Goal: Check status: Check status

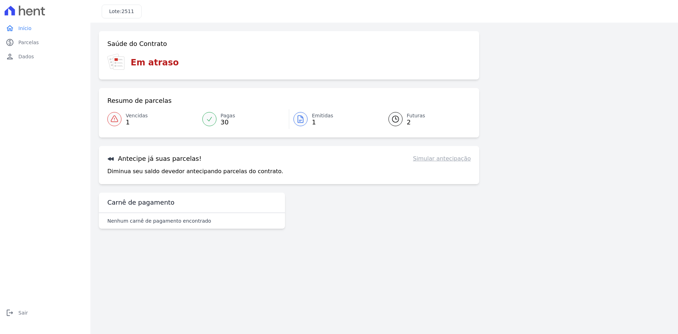
click at [119, 119] on div at bounding box center [114, 119] width 14 height 14
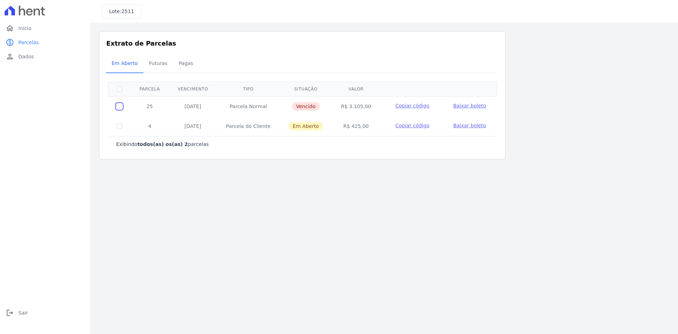
click at [120, 106] on input "checkbox" at bounding box center [120, 107] width 6 height 6
checkbox input "true"
click at [23, 55] on span "Dados" at bounding box center [26, 56] width 16 height 7
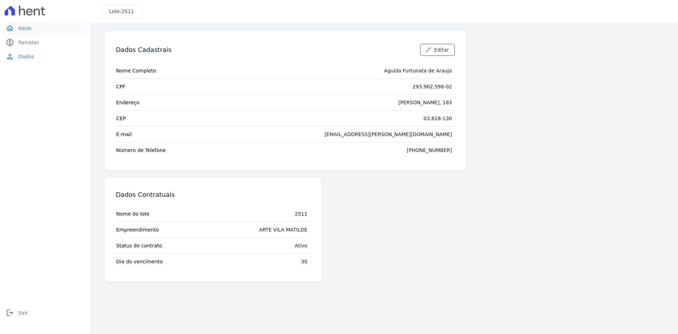
click at [31, 30] on link "home Início" at bounding box center [45, 28] width 85 height 14
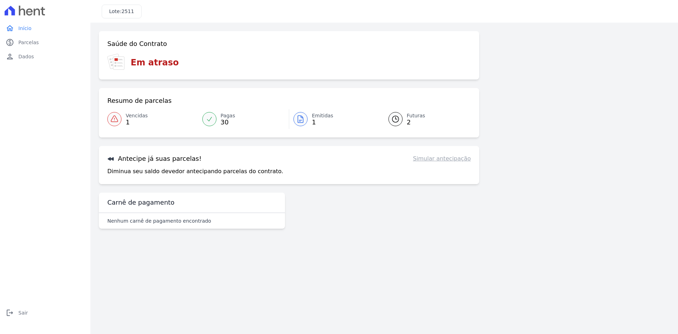
drag, startPoint x: 144, startPoint y: 222, endPoint x: 149, endPoint y: 206, distance: 16.5
click at [144, 219] on p "Nenhum carnê de pagamento encontrado" at bounding box center [159, 220] width 104 height 7
click at [153, 174] on p "Diminua seu saldo devedor antecipando parcelas do contrato." at bounding box center [195, 171] width 176 height 8
click at [171, 62] on div "Em atraso" at bounding box center [289, 62] width 364 height 17
click at [39, 44] on link "paid Parcelas" at bounding box center [45, 42] width 85 height 14
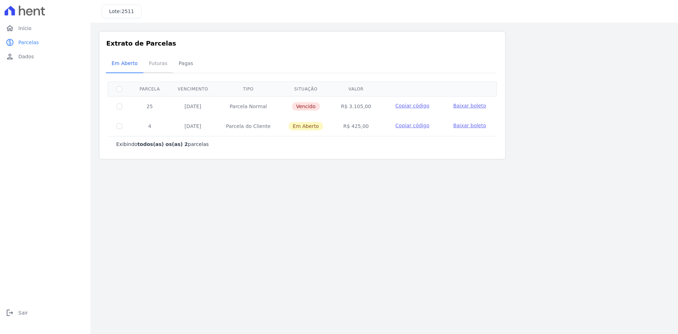
click at [158, 65] on span "Futuras" at bounding box center [158, 63] width 27 height 14
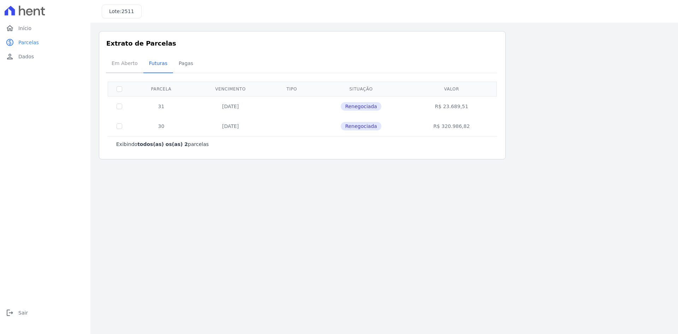
click at [118, 63] on span "Em Aberto" at bounding box center [124, 63] width 35 height 14
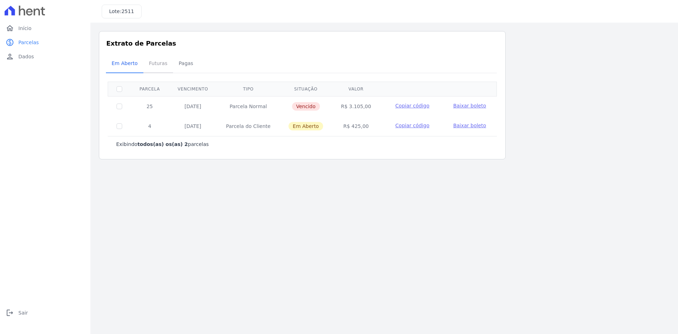
click at [157, 63] on span "Futuras" at bounding box center [158, 63] width 27 height 14
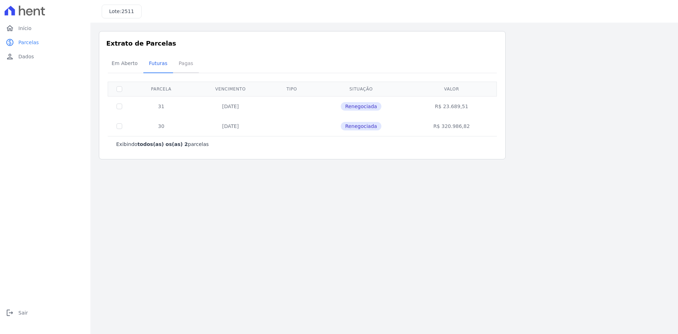
click at [176, 63] on span "Pagas" at bounding box center [186, 63] width 23 height 14
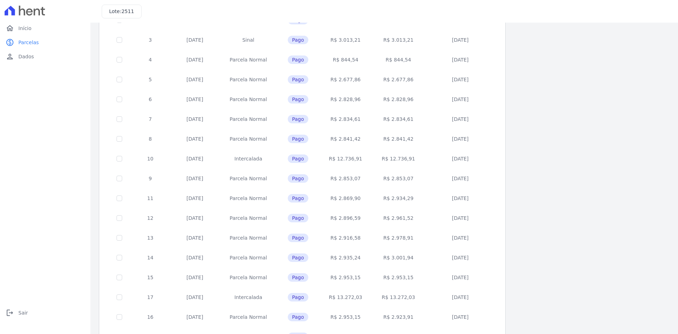
scroll to position [199, 0]
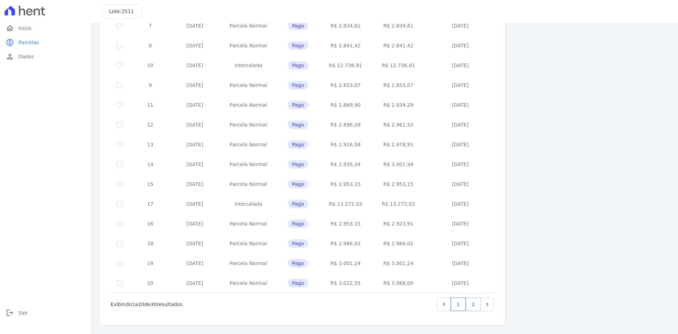
click at [473, 305] on link "2" at bounding box center [473, 303] width 15 height 13
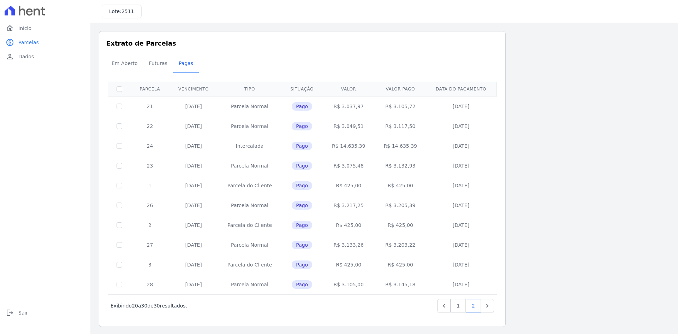
click at [307, 285] on span "Pago" at bounding box center [302, 284] width 20 height 8
